Goal: Book appointment/travel/reservation

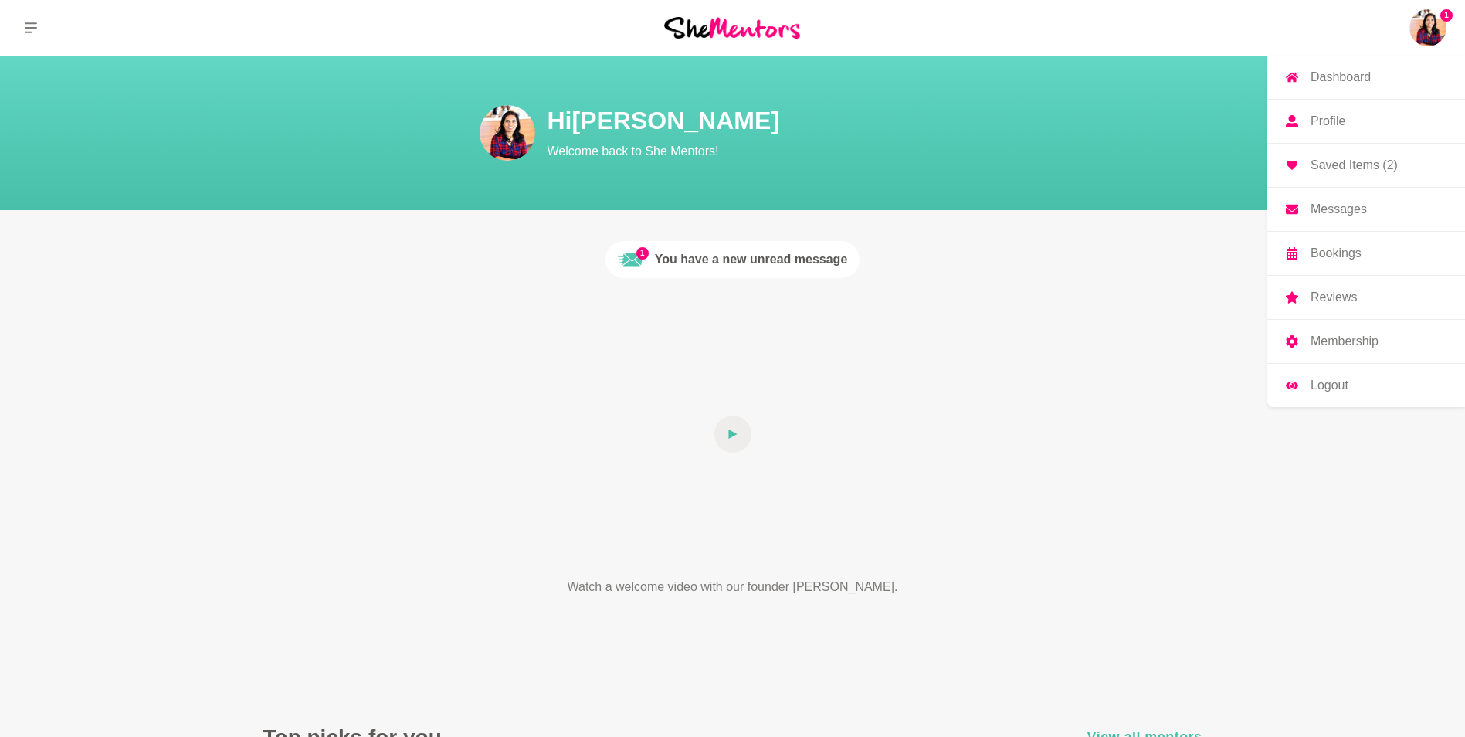
click at [1371, 161] on p "Saved Items (2)" at bounding box center [1353, 165] width 87 height 12
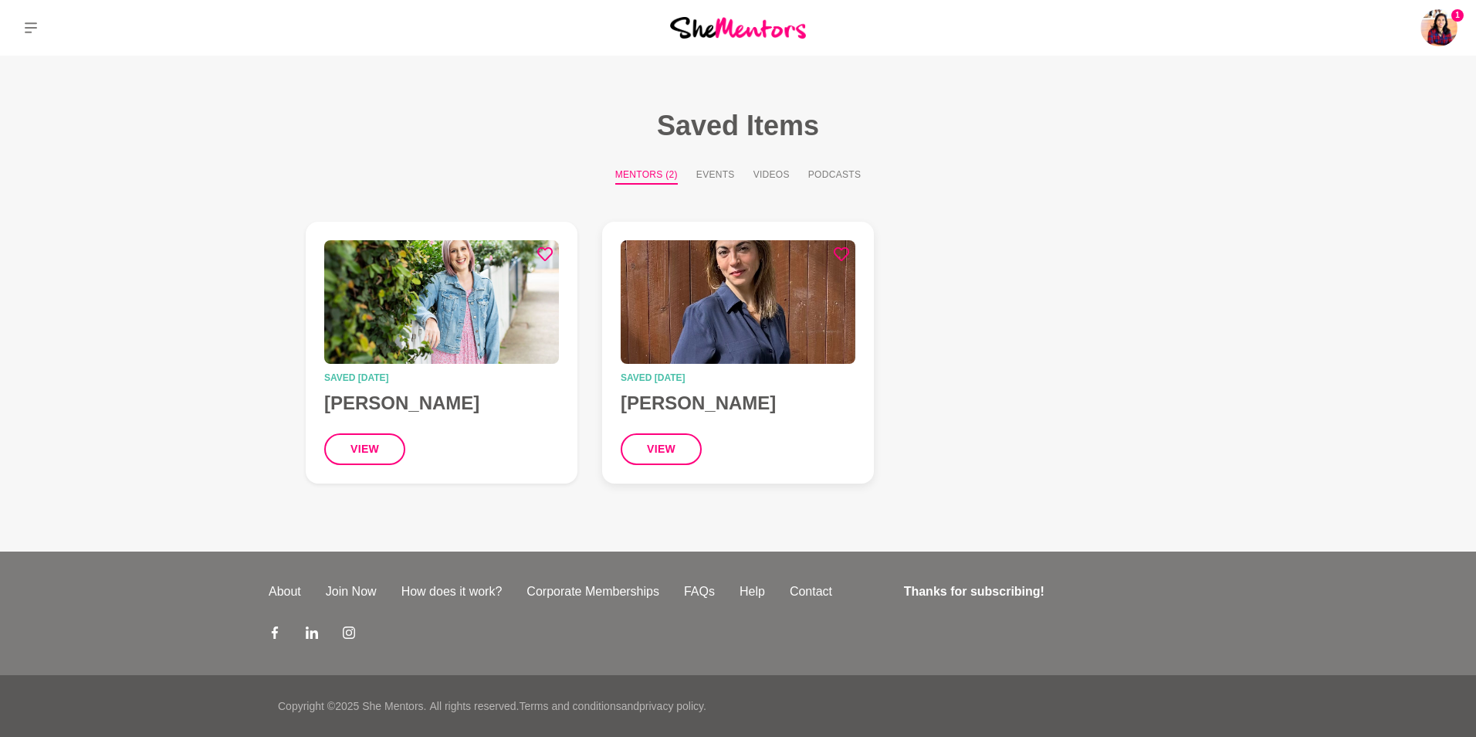
click at [672, 414] on h4 "[PERSON_NAME]" at bounding box center [738, 403] width 235 height 23
click at [450, 415] on figcaption "Saved [DATE] [PERSON_NAME] view" at bounding box center [441, 419] width 235 height 92
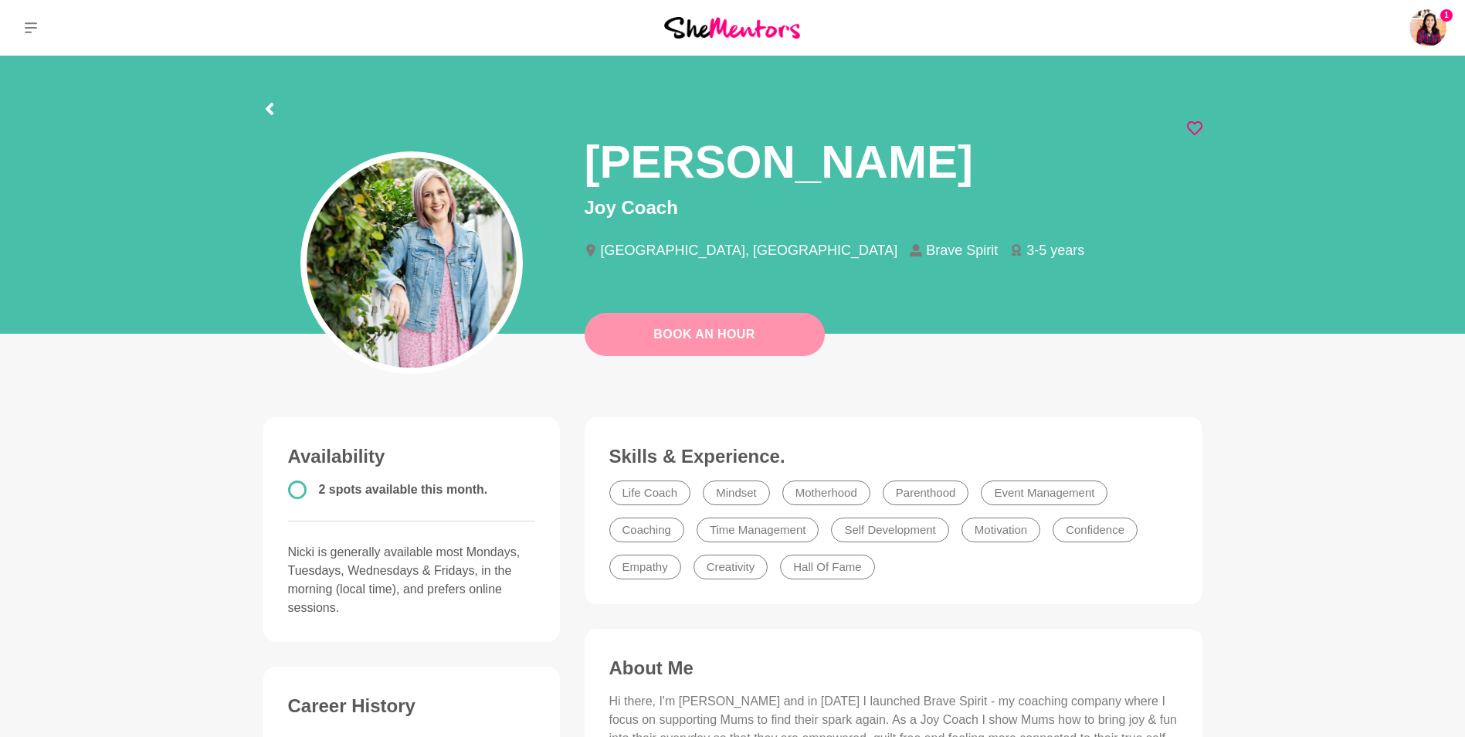
click at [761, 333] on button "Book An Hour" at bounding box center [705, 334] width 240 height 43
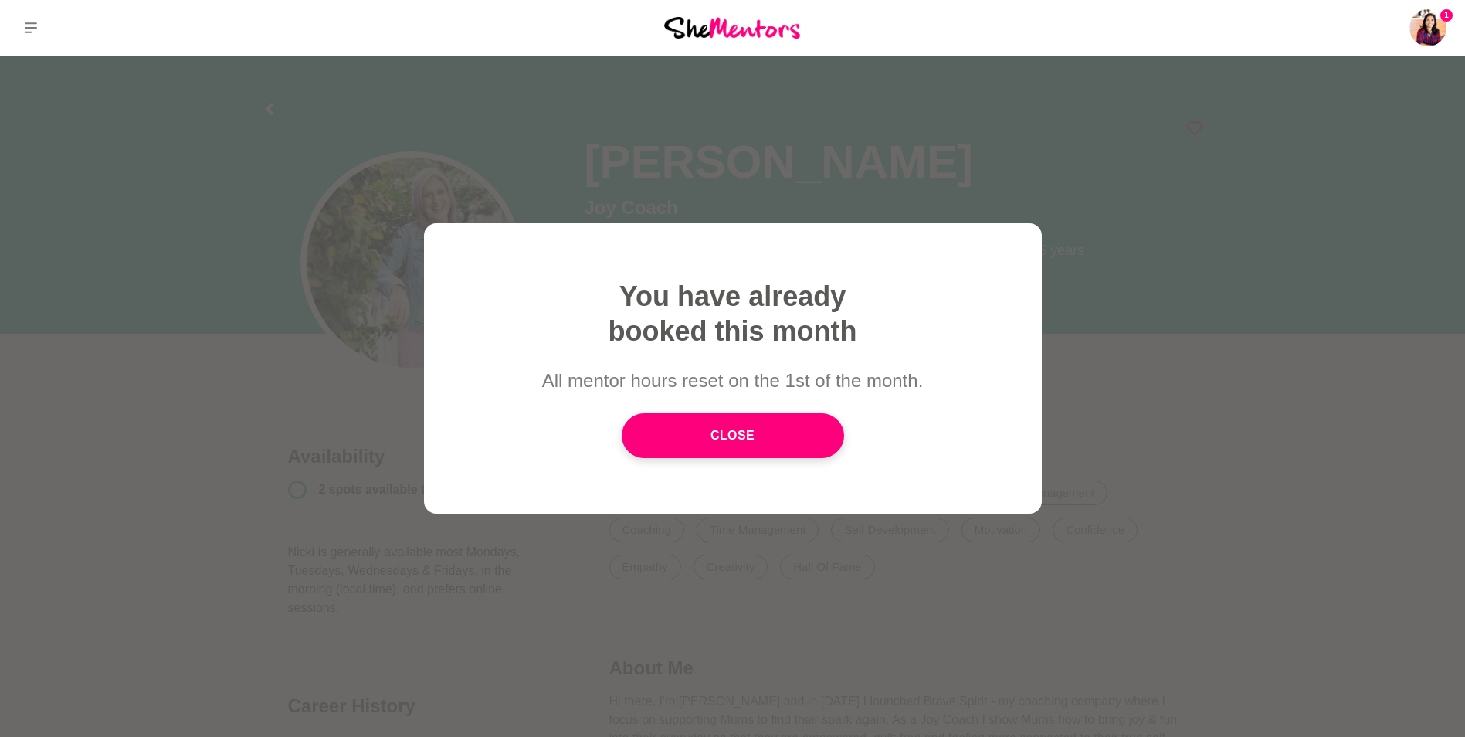
click at [1195, 417] on div at bounding box center [732, 368] width 1465 height 737
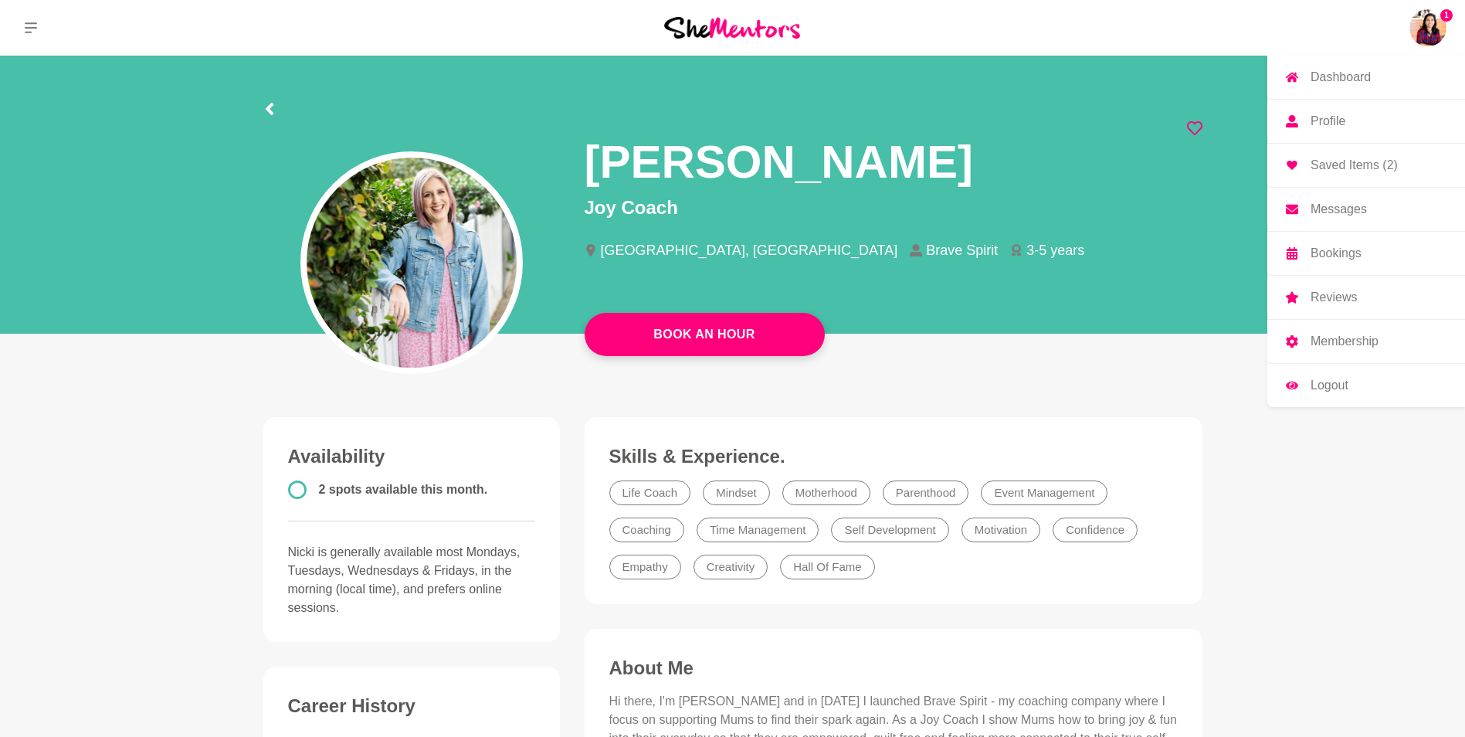
click at [1315, 298] on p "Reviews" at bounding box center [1333, 297] width 46 height 12
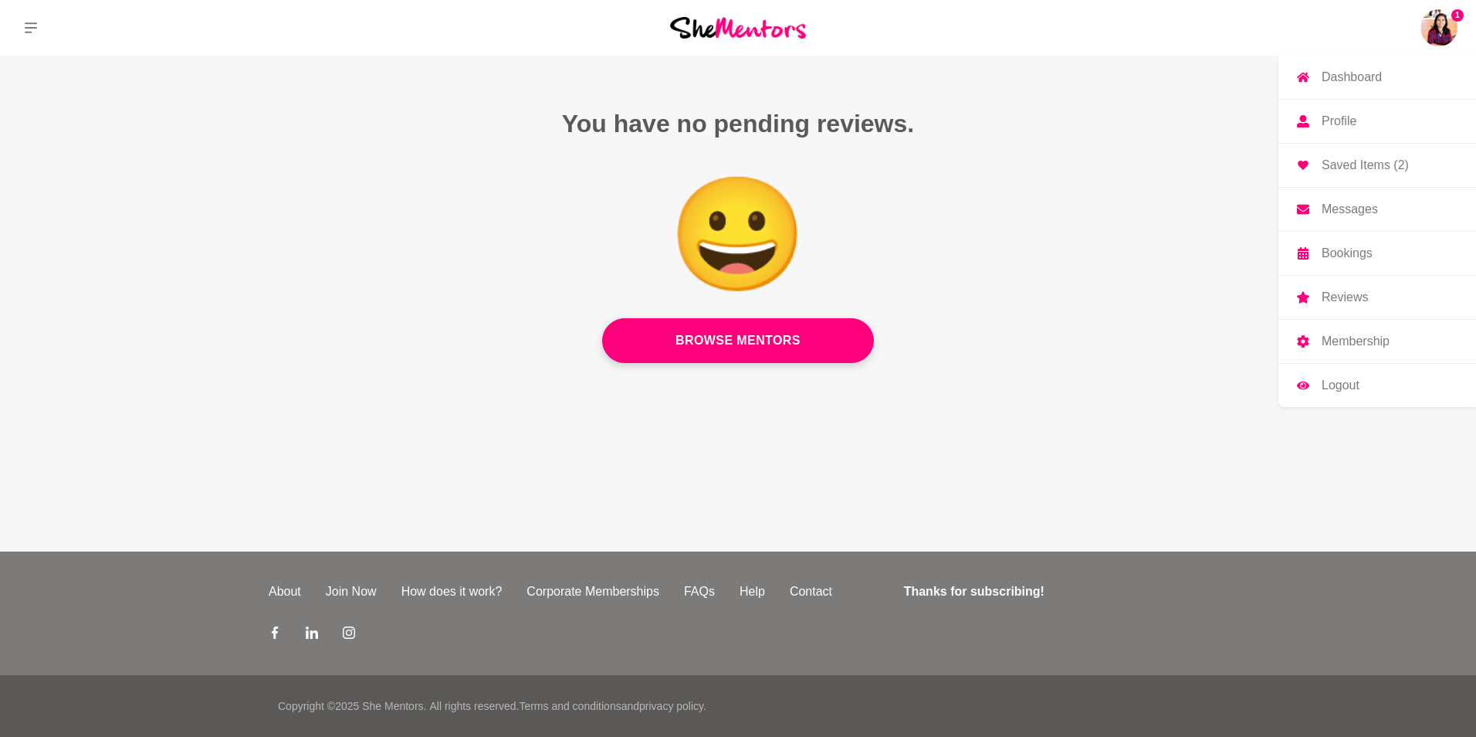
click at [1317, 342] on link "Membership" at bounding box center [1378, 341] width 198 height 43
